Goal: Task Accomplishment & Management: Manage account settings

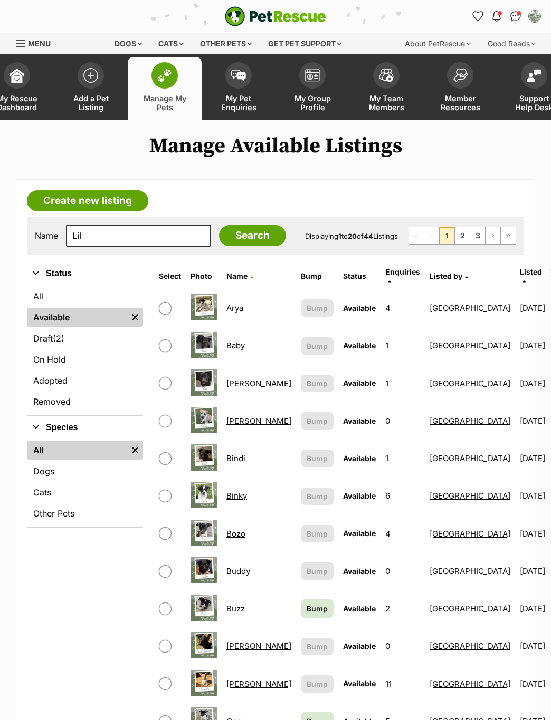
type input "Lil"
click at [240, 246] on input "Search" at bounding box center [252, 235] width 67 height 21
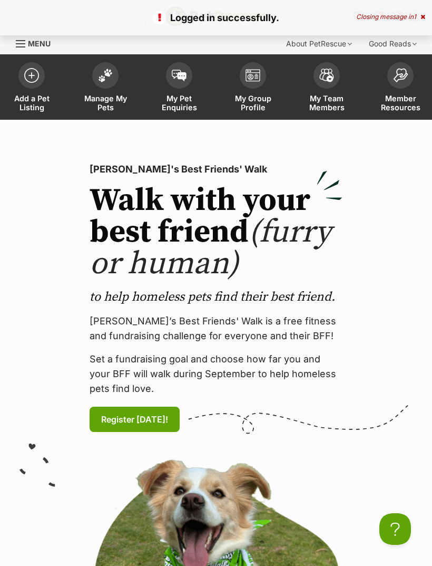
click at [122, 76] on link "Manage My Pets" at bounding box center [106, 88] width 74 height 63
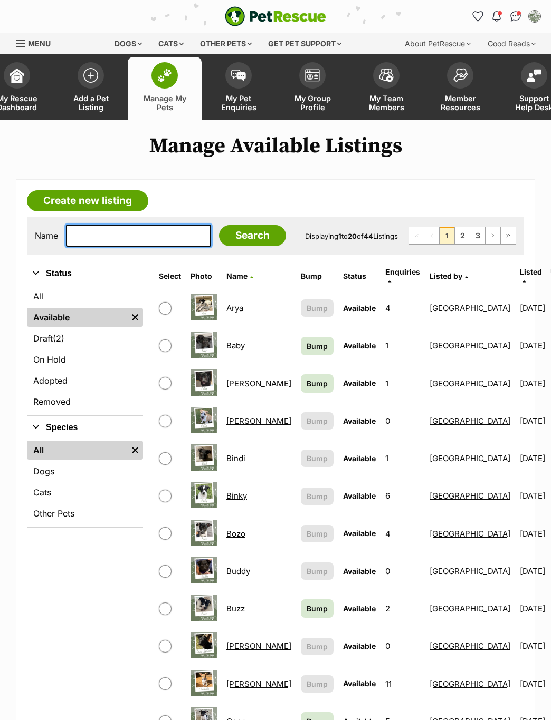
click at [134, 234] on input "text" at bounding box center [138, 236] width 145 height 22
type input "Lil"
click at [227, 238] on input "Search" at bounding box center [252, 235] width 67 height 21
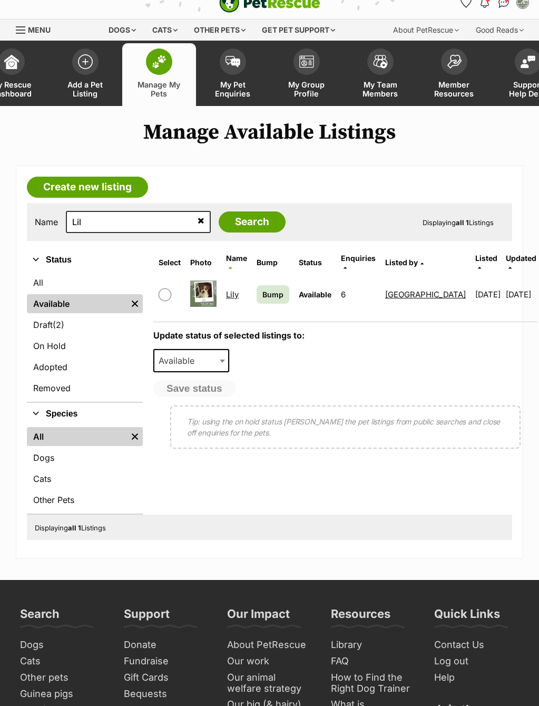
click at [235, 293] on link "Lily" at bounding box center [232, 294] width 13 height 10
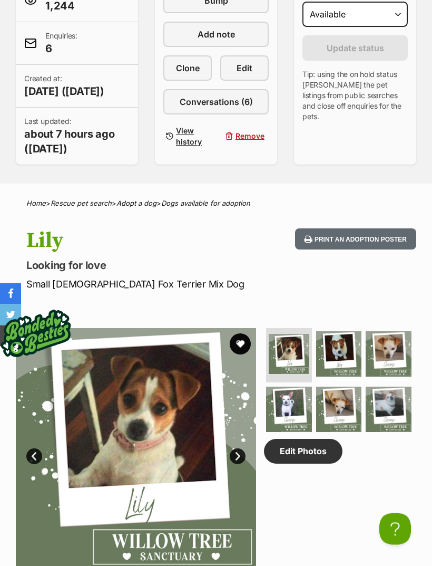
scroll to position [291, 0]
click at [316, 463] on link "Edit Photos" at bounding box center [303, 451] width 79 height 24
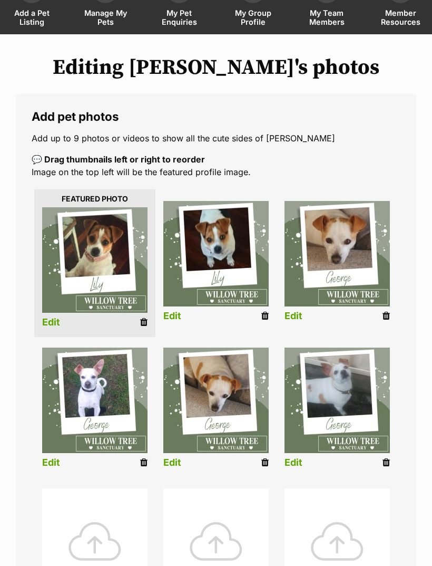
scroll to position [89, 0]
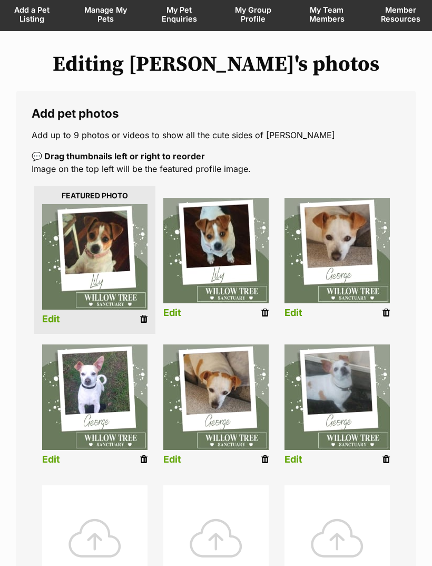
click at [116, 522] on div at bounding box center [94, 537] width 105 height 105
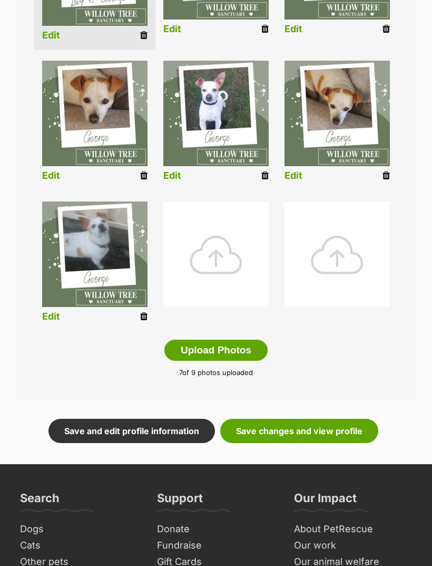
scroll to position [380, 0]
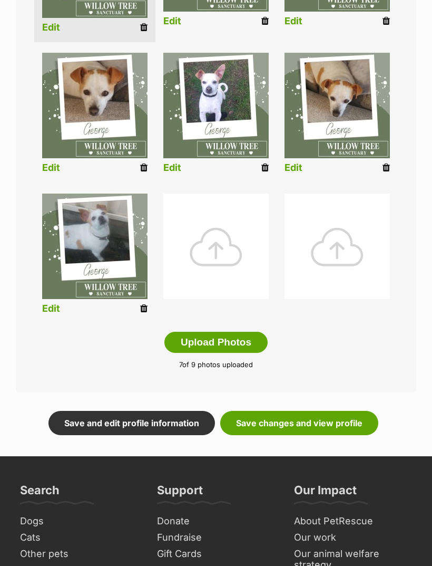
click at [317, 423] on link "Save changes and view profile" at bounding box center [299, 423] width 158 height 24
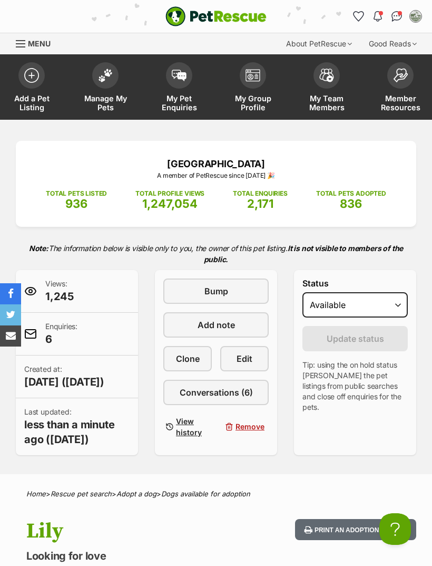
click at [101, 80] on span at bounding box center [105, 75] width 26 height 26
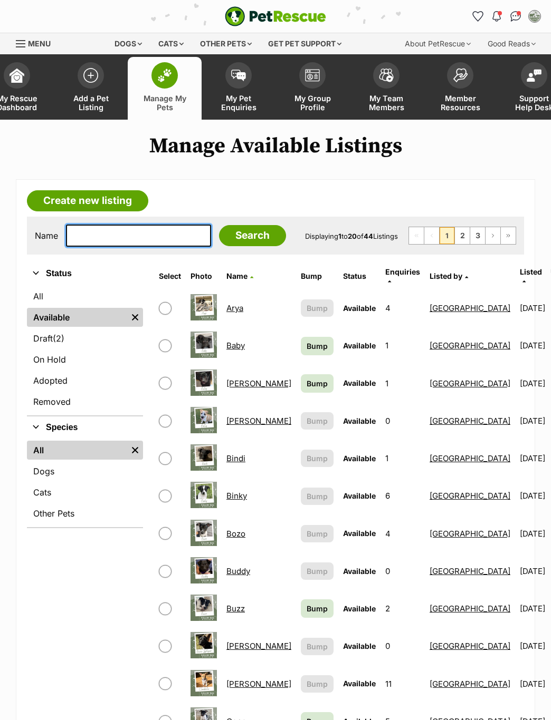
click at [127, 247] on input "text" at bounding box center [138, 236] width 145 height 22
type input "Geo"
click at [227, 238] on input "Search" at bounding box center [252, 235] width 67 height 21
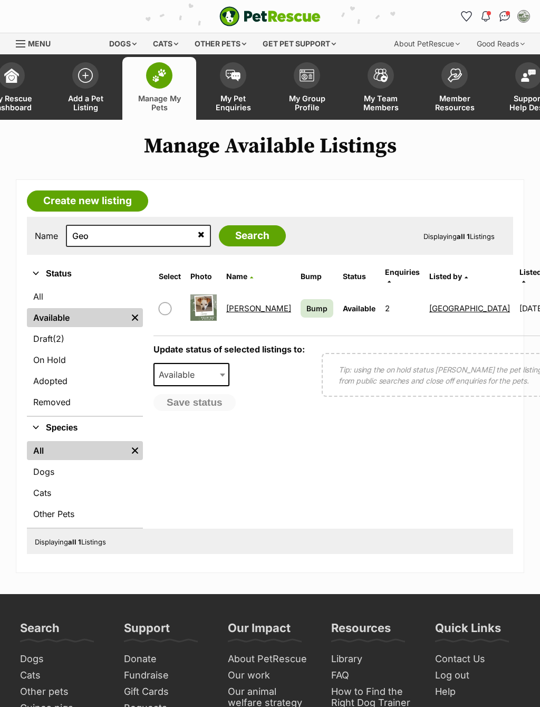
click at [242, 308] on link "[PERSON_NAME]" at bounding box center [258, 308] width 65 height 10
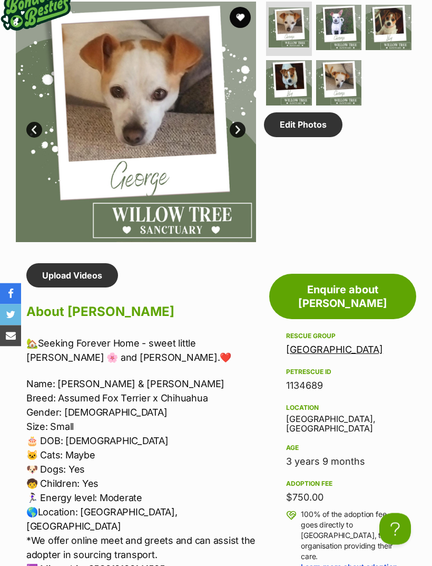
scroll to position [617, 0]
click at [321, 137] on link "Edit Photos" at bounding box center [303, 124] width 79 height 24
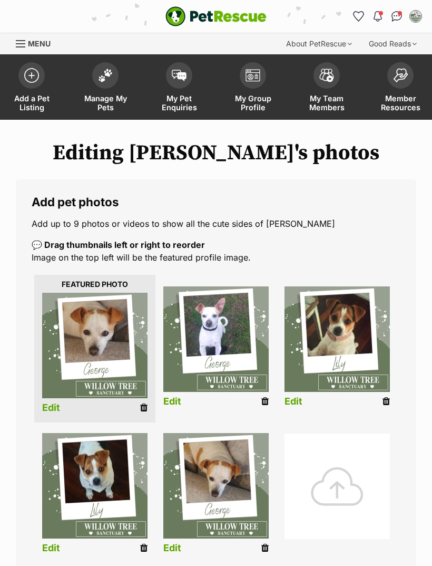
click at [342, 468] on div at bounding box center [337, 485] width 105 height 105
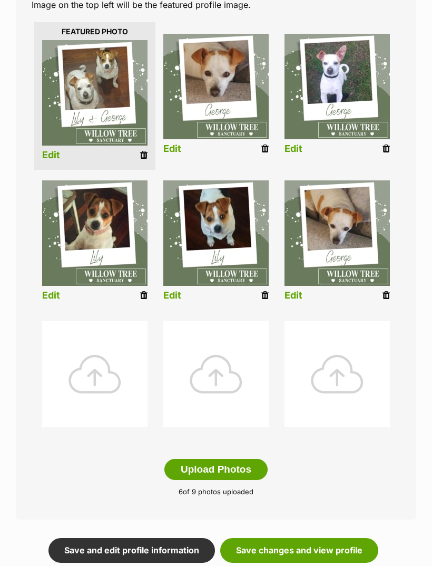
scroll to position [262, 0]
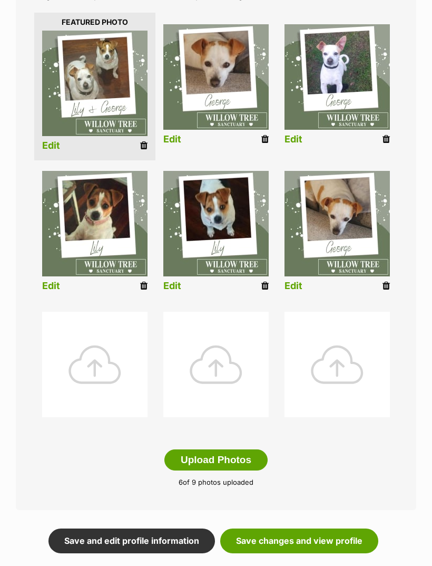
click at [336, 545] on link "Save changes and view profile" at bounding box center [299, 540] width 158 height 24
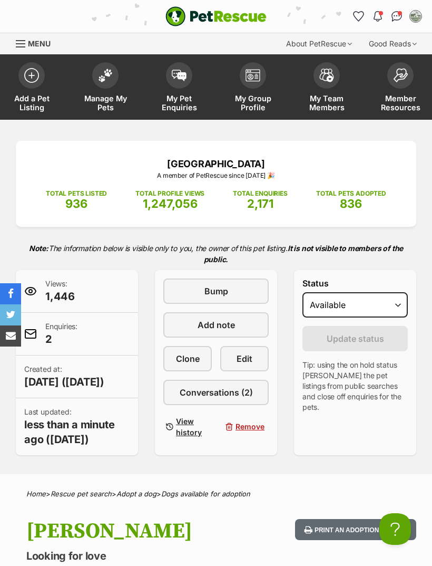
click at [121, 85] on link "Manage My Pets" at bounding box center [106, 88] width 74 height 63
